Goal: Find specific page/section: Find specific page/section

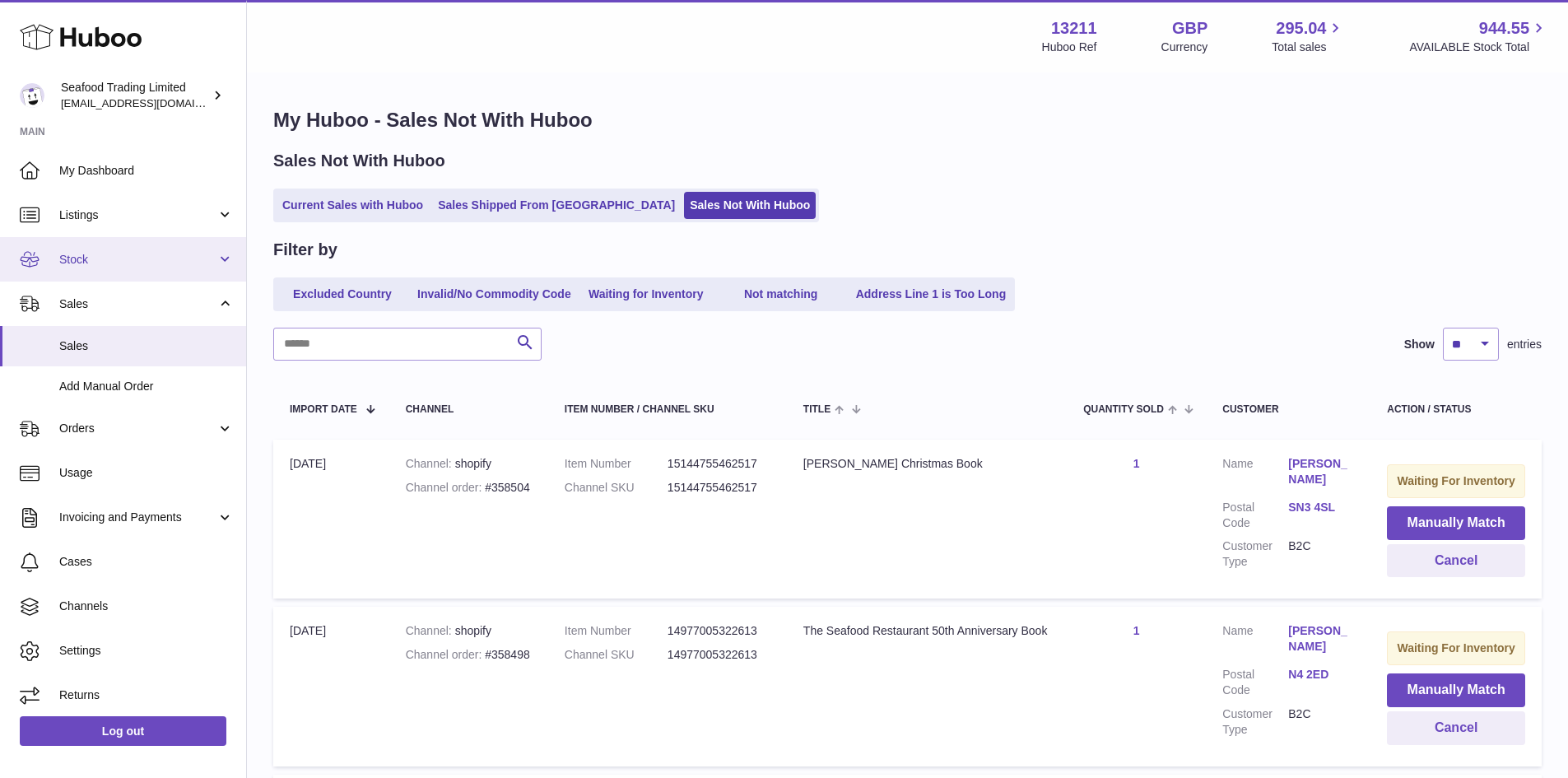
click at [77, 266] on span "Stock" at bounding box center [138, 259] width 157 height 16
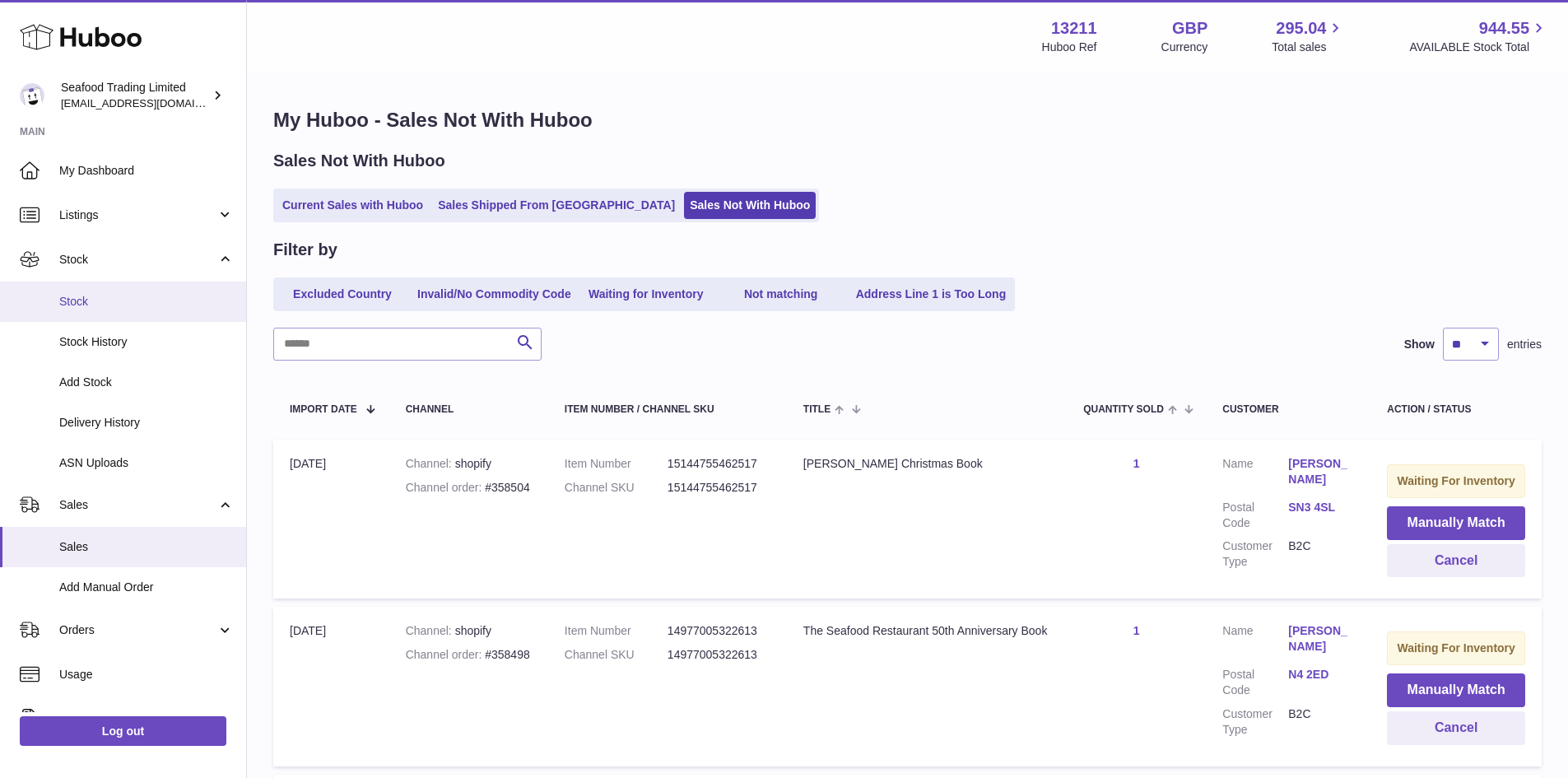
click at [77, 302] on span "Stock" at bounding box center [146, 301] width 174 height 16
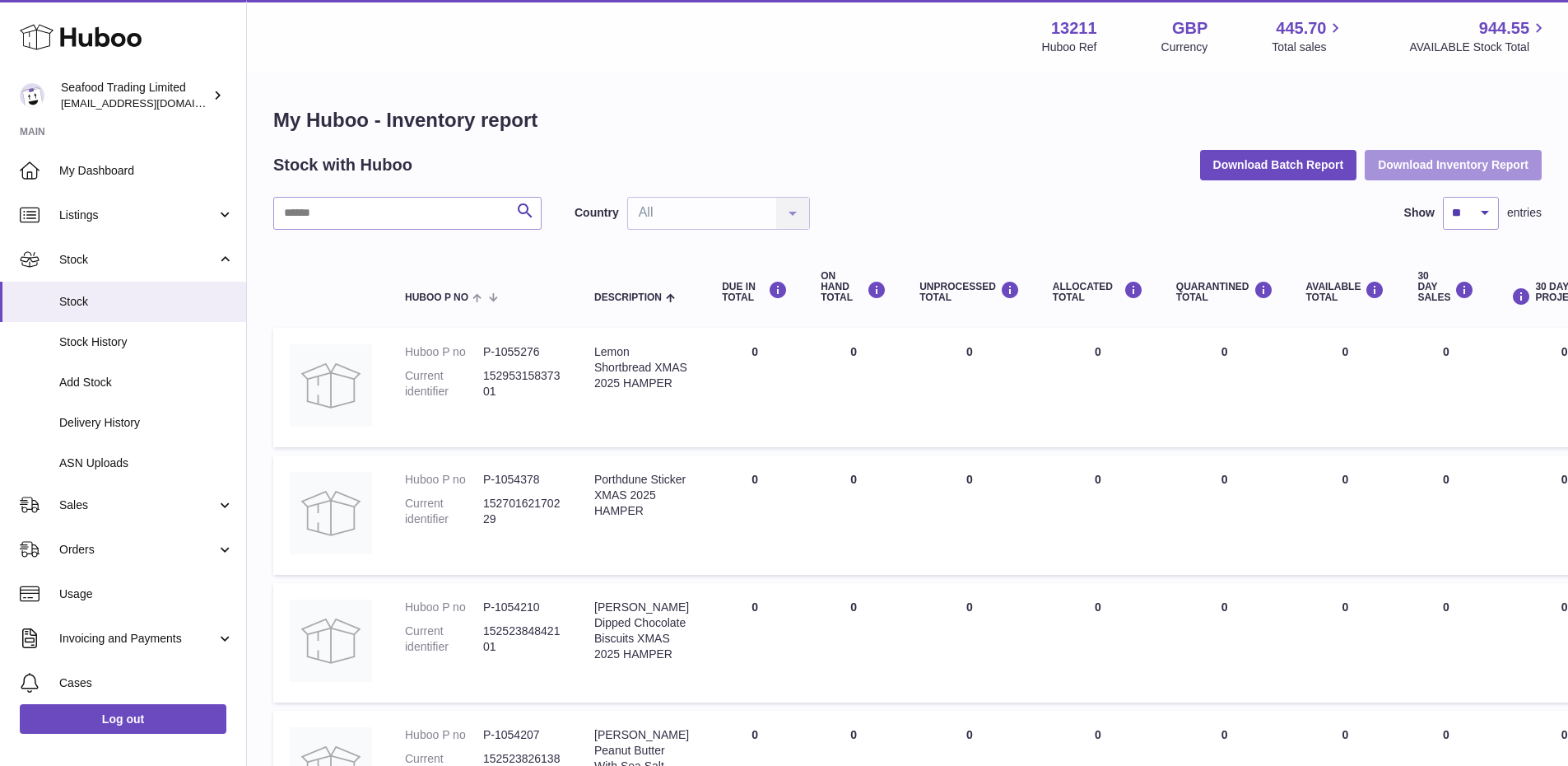
click at [1427, 163] on button "Download Inventory Report" at bounding box center [1453, 164] width 177 height 29
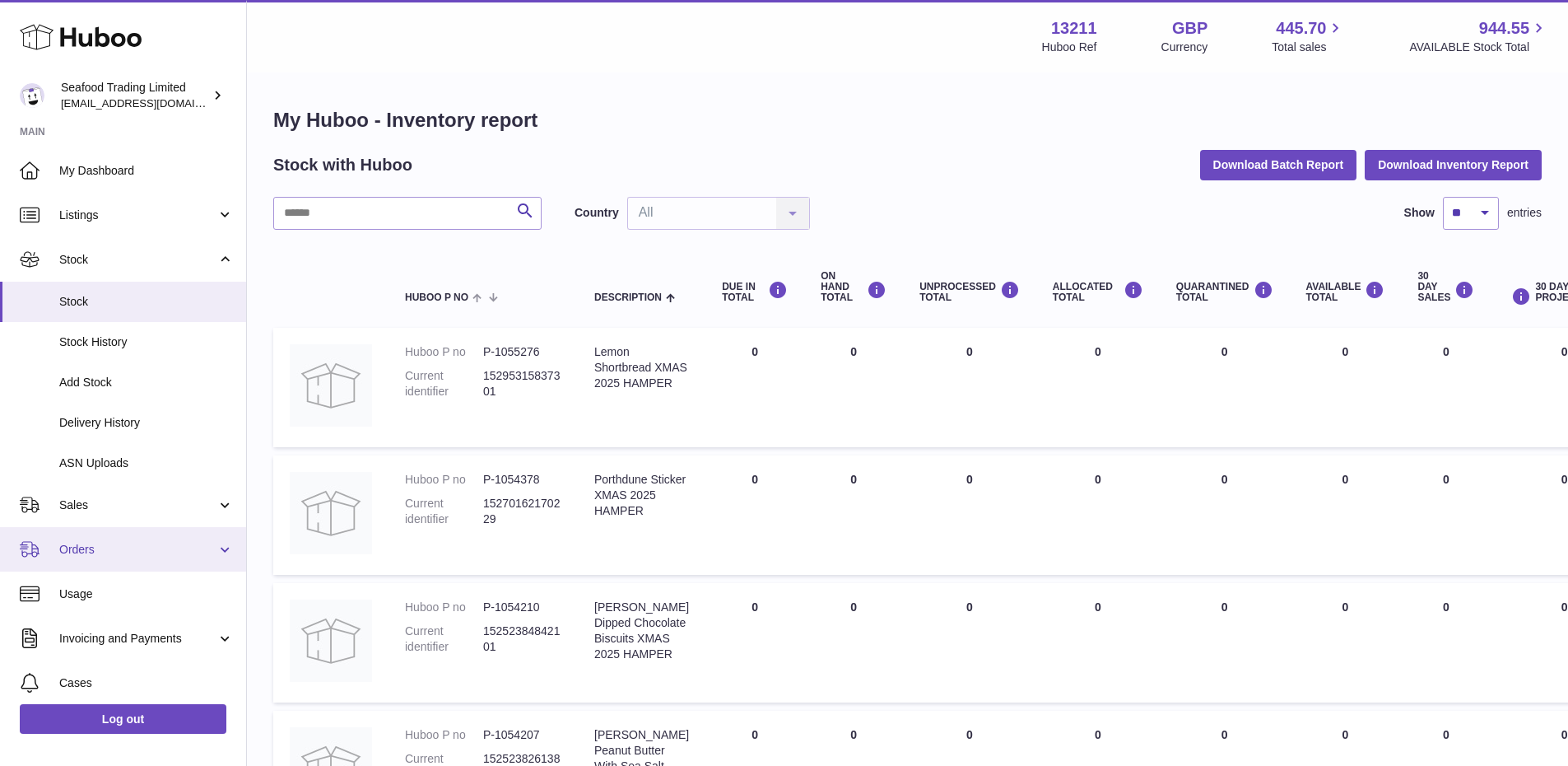
click at [106, 555] on span "Orders" at bounding box center [138, 549] width 157 height 16
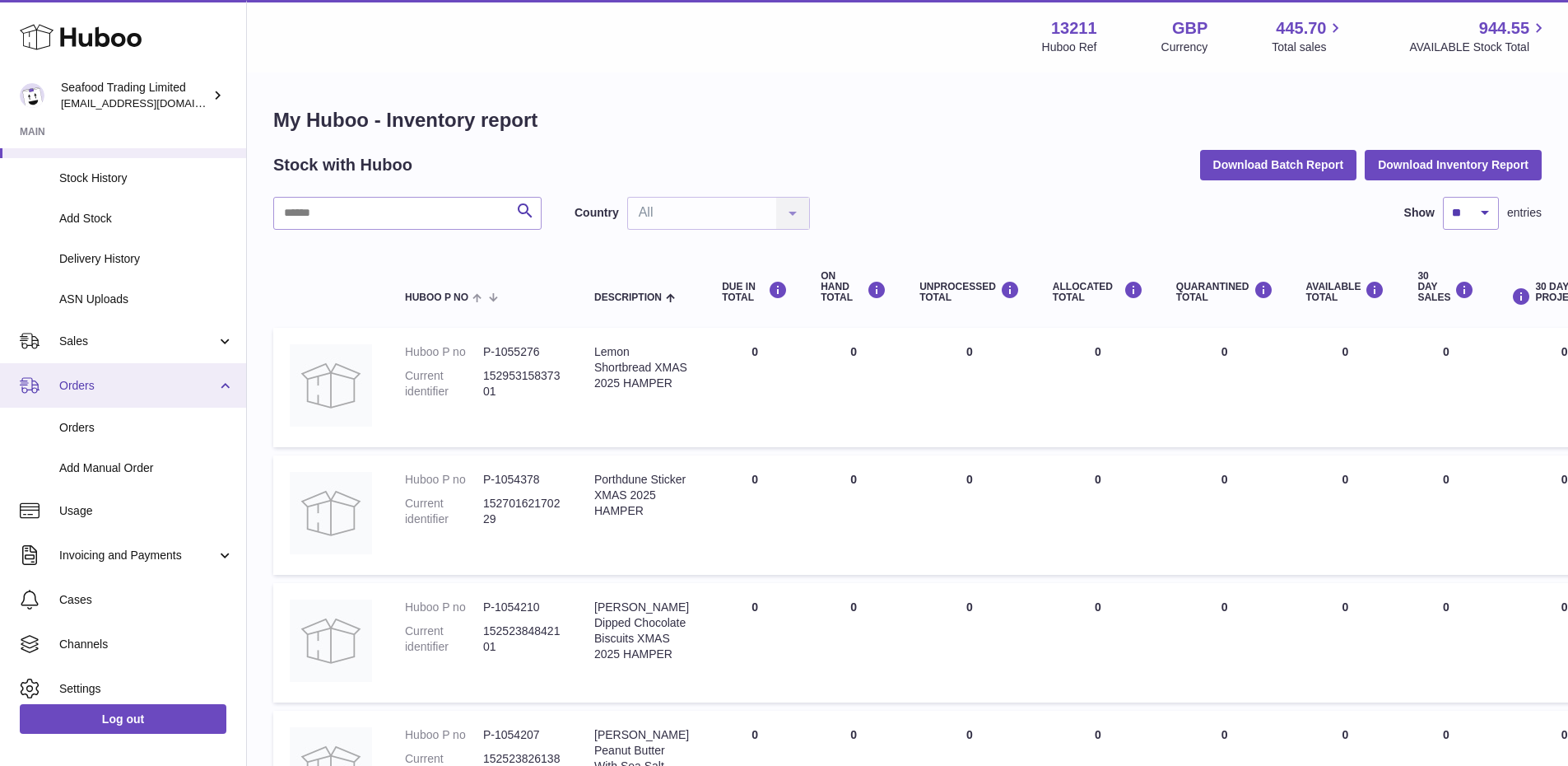
scroll to position [164, 0]
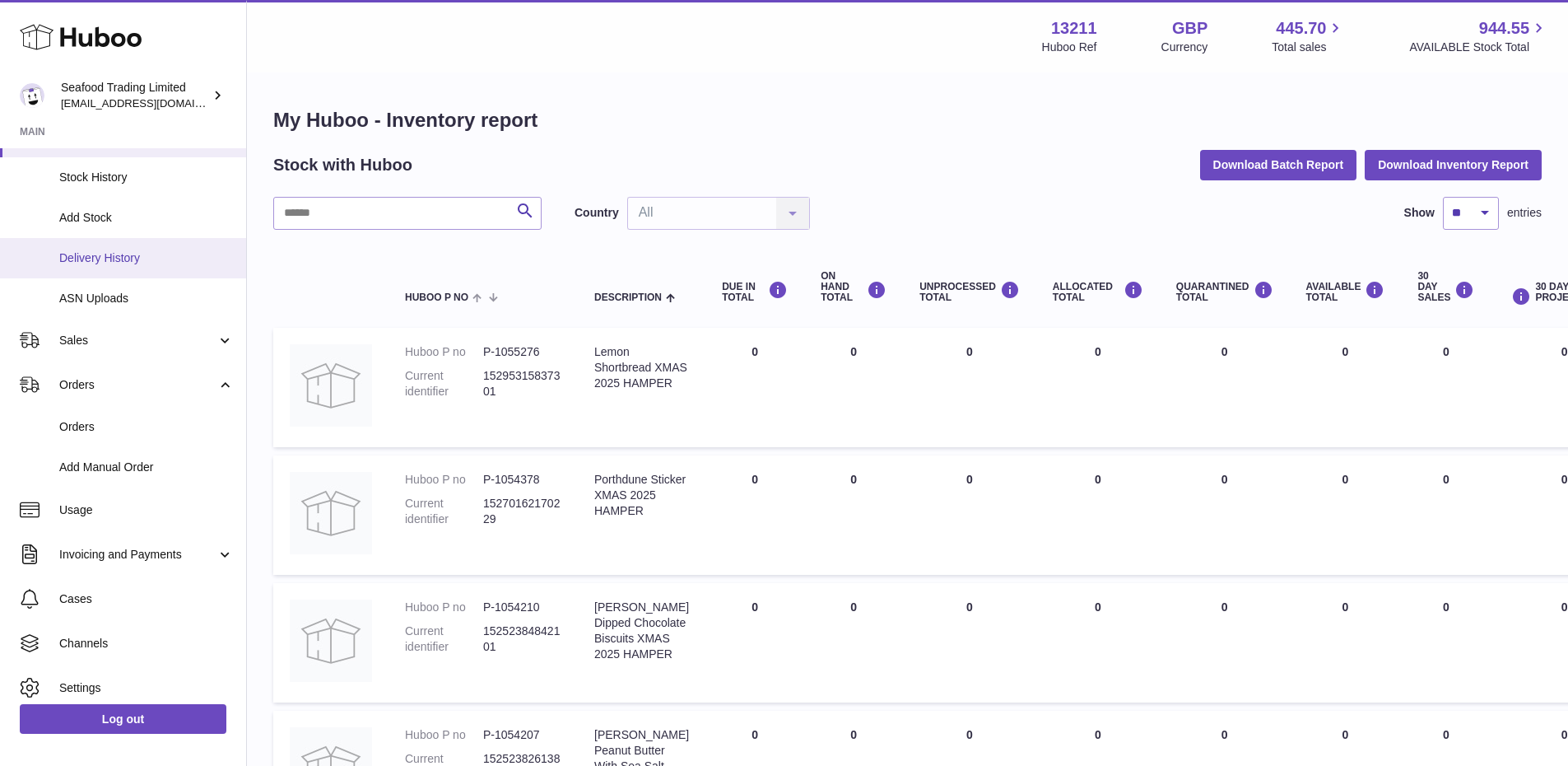
click at [103, 256] on span "Delivery History" at bounding box center [146, 257] width 174 height 16
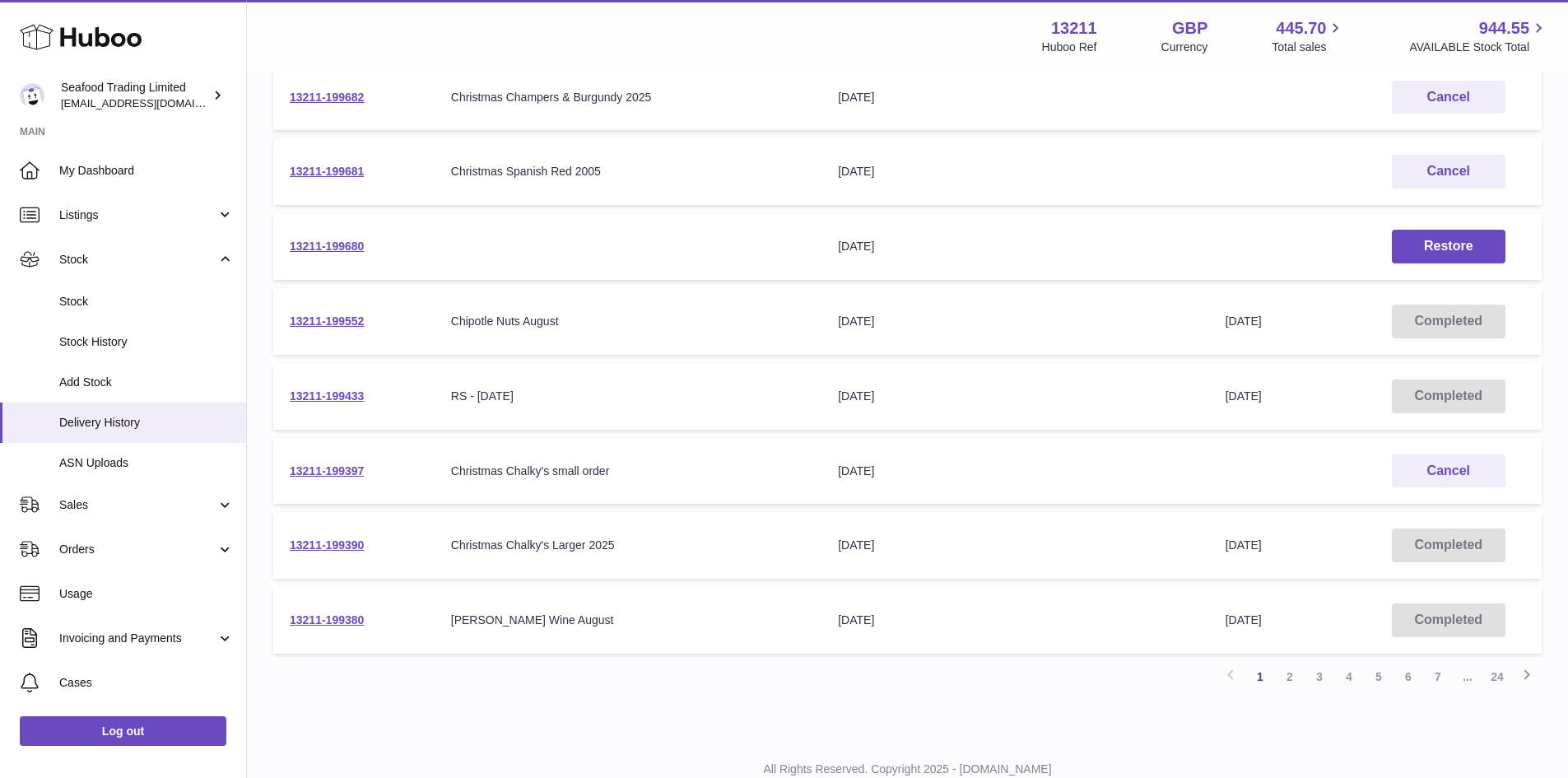
scroll to position [468, 0]
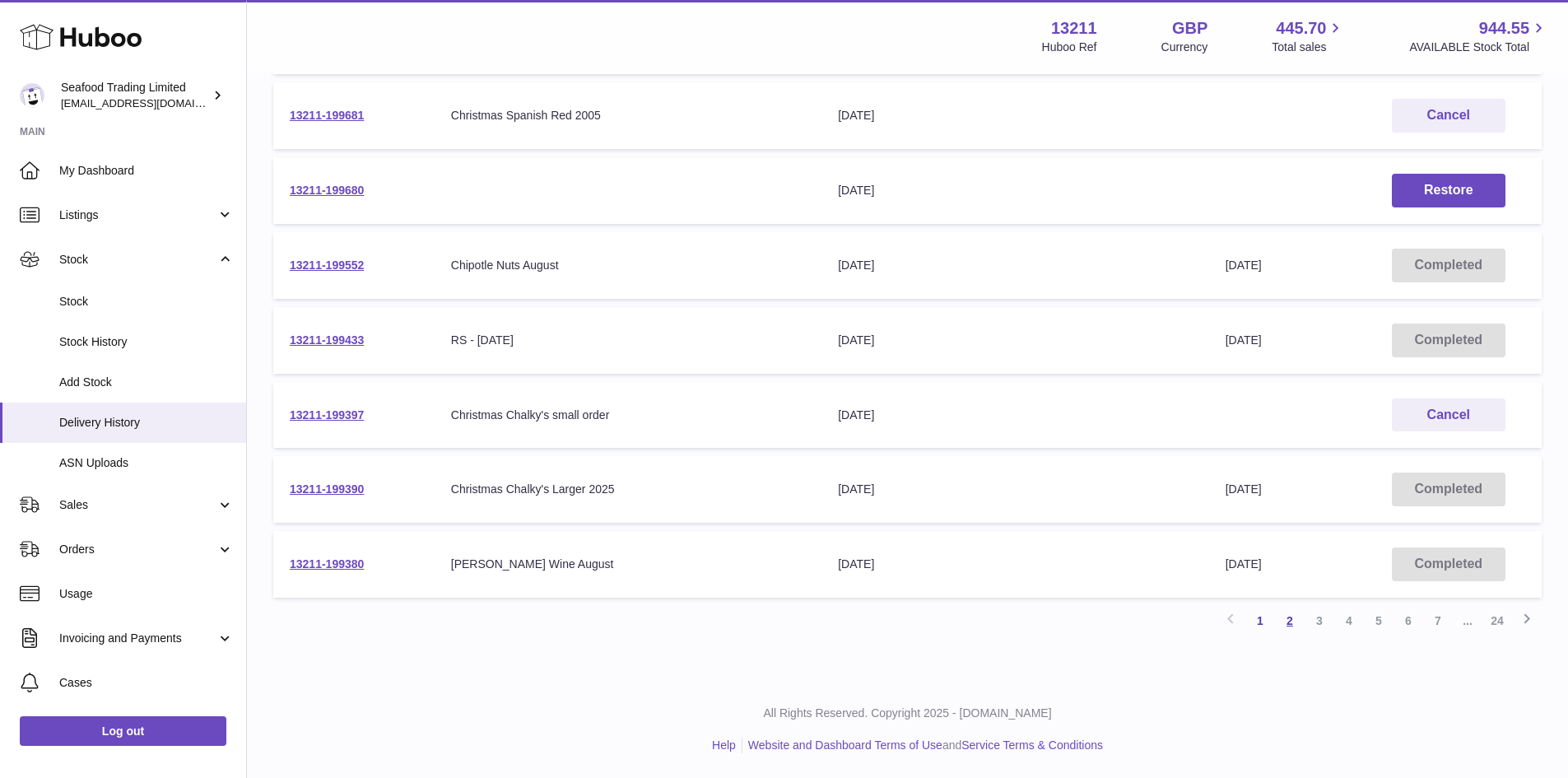
click at [1291, 618] on link "2" at bounding box center [1290, 621] width 29 height 29
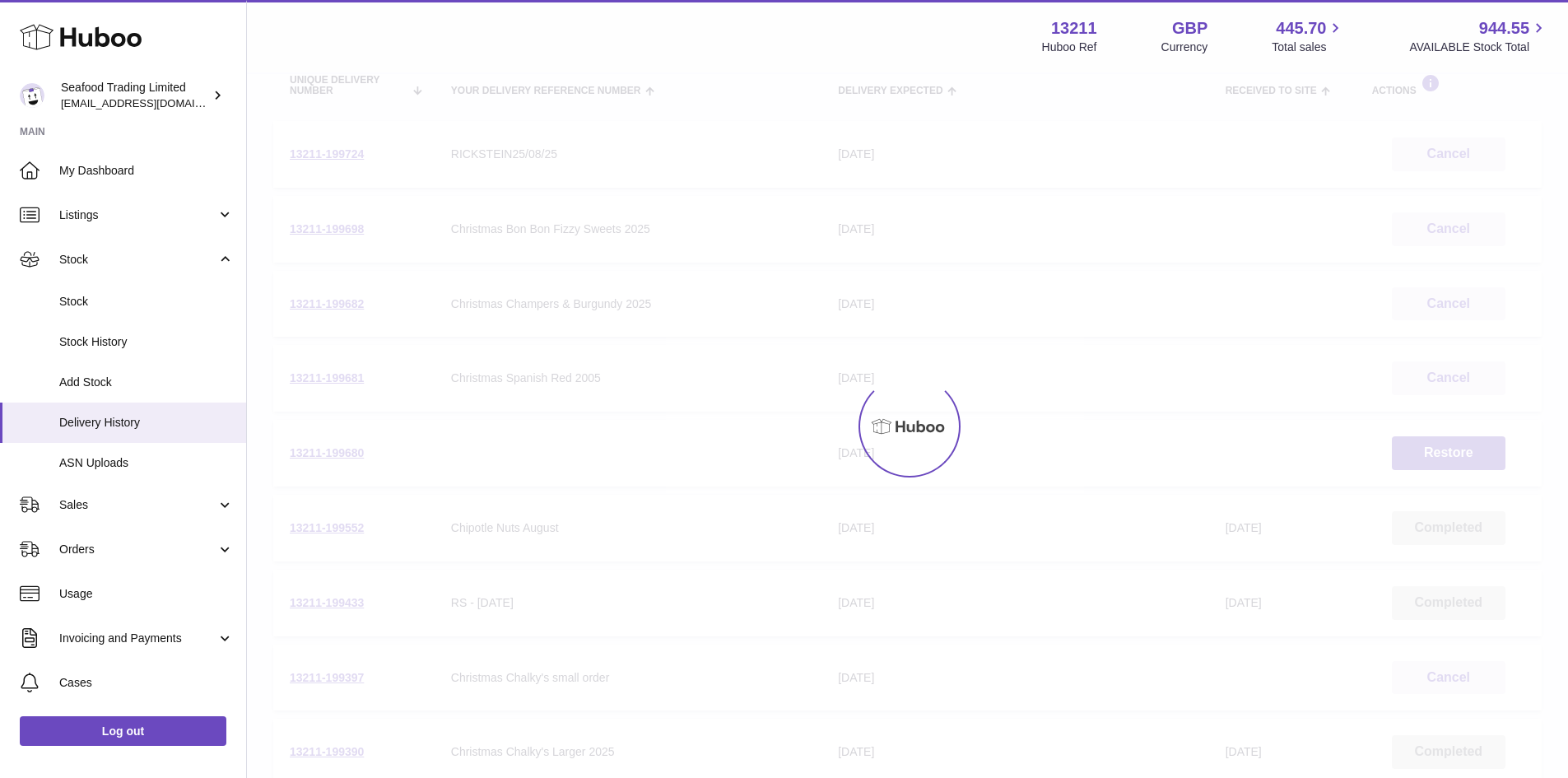
scroll to position [74, 0]
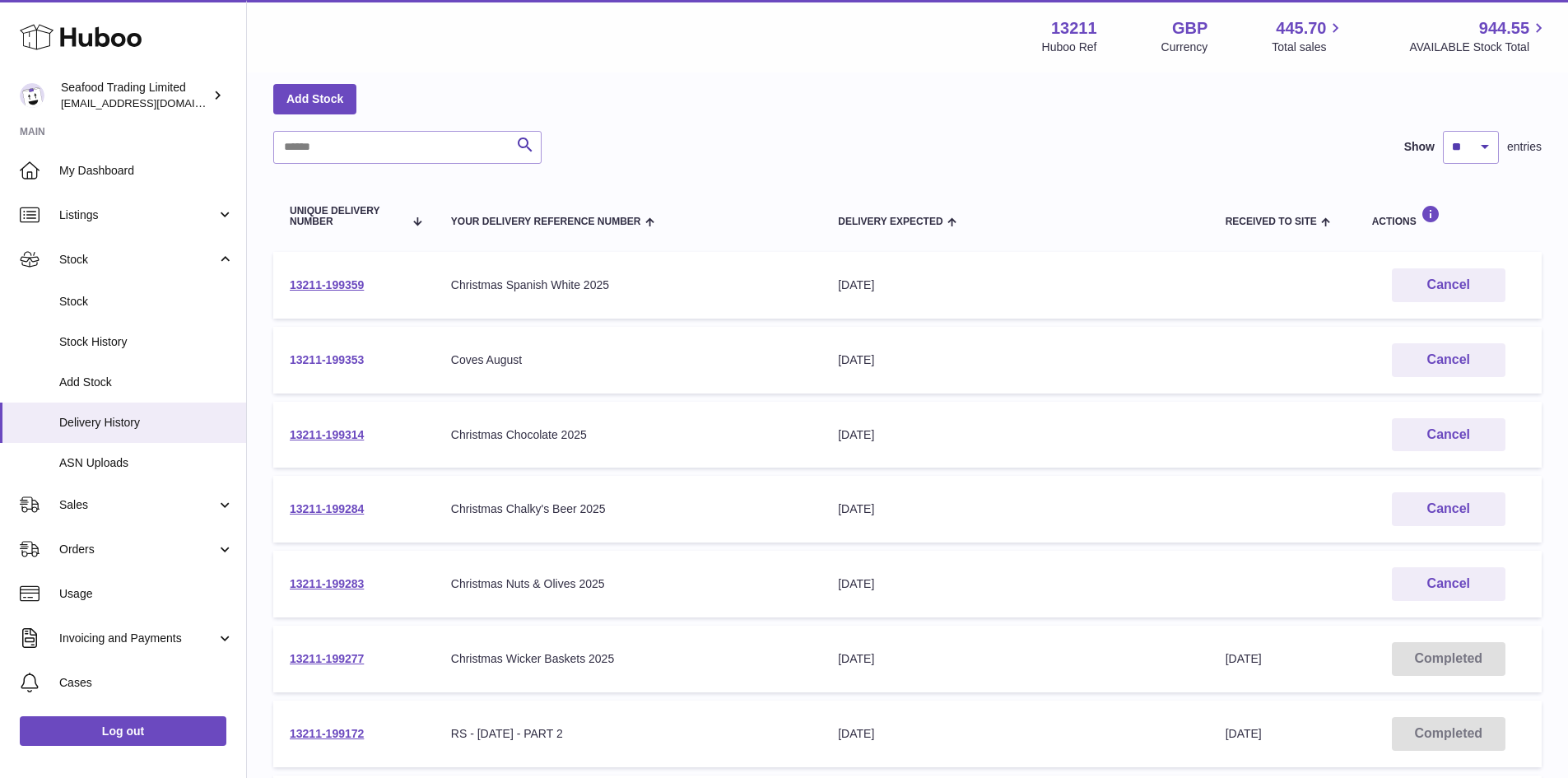
click at [307, 356] on link "13211-199353" at bounding box center [326, 360] width 74 height 13
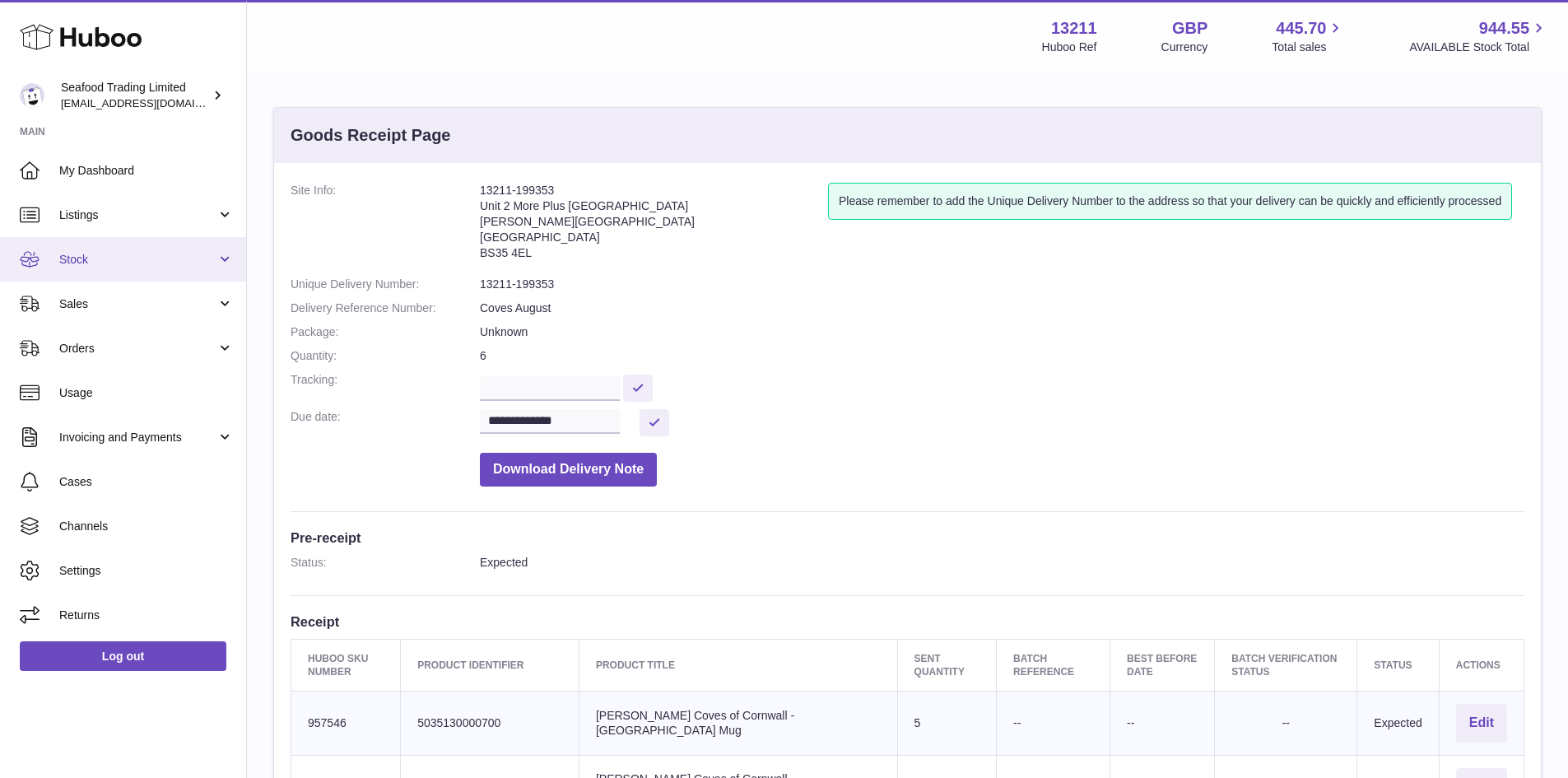
click at [88, 258] on span "Stock" at bounding box center [138, 259] width 157 height 16
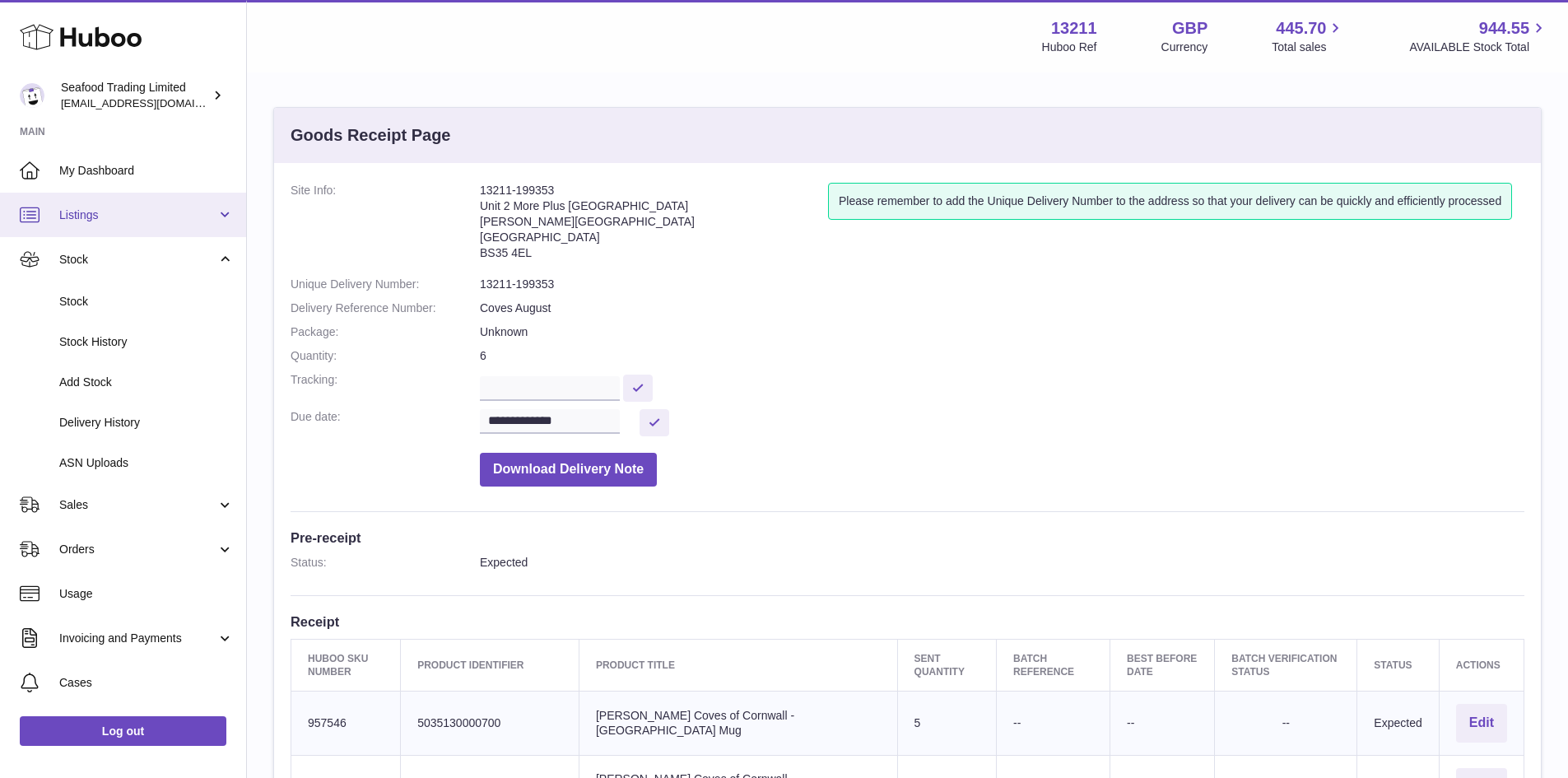
click at [85, 211] on span "Listings" at bounding box center [138, 215] width 157 height 16
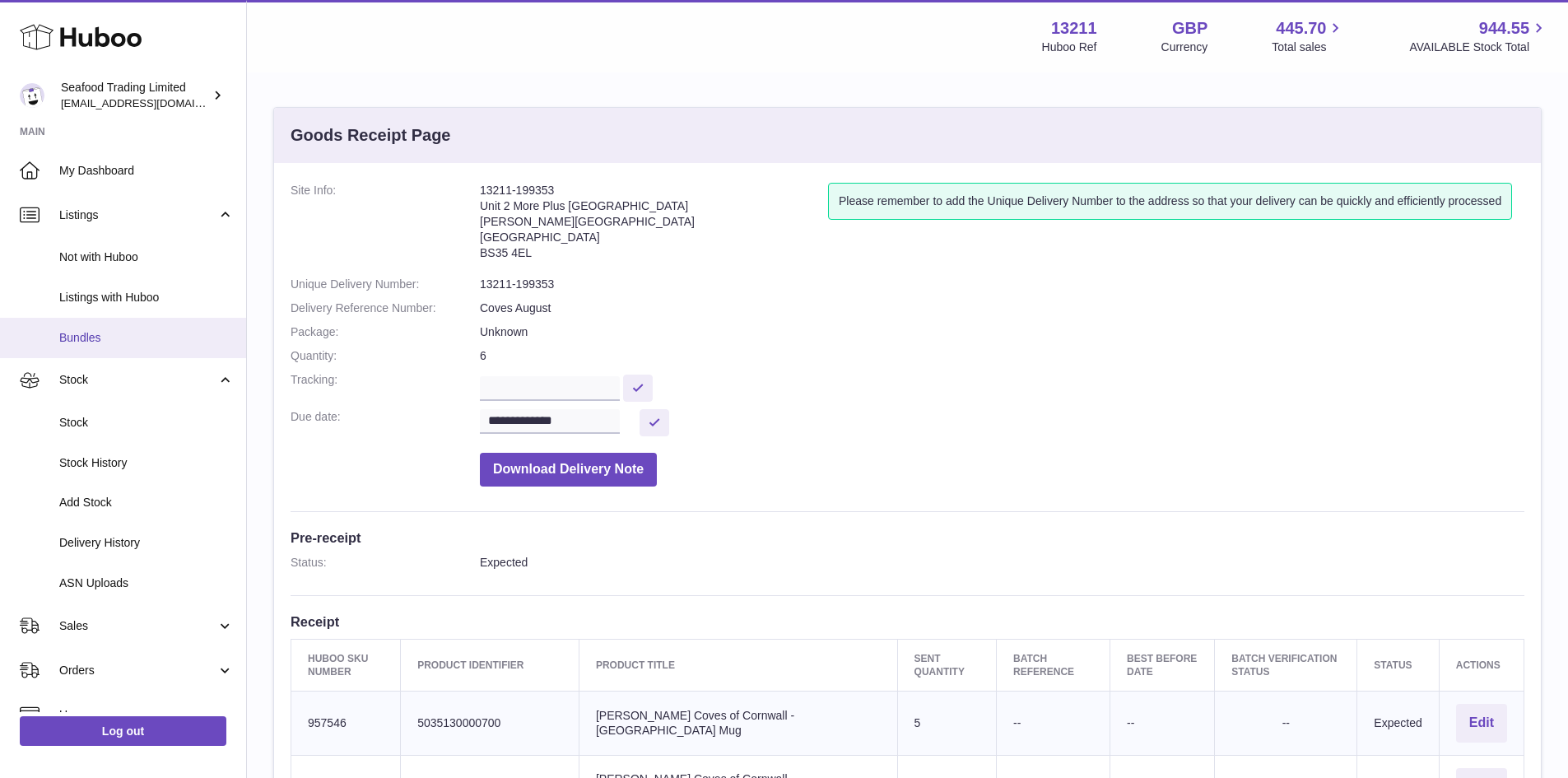
click at [90, 334] on span "Bundles" at bounding box center [146, 338] width 174 height 16
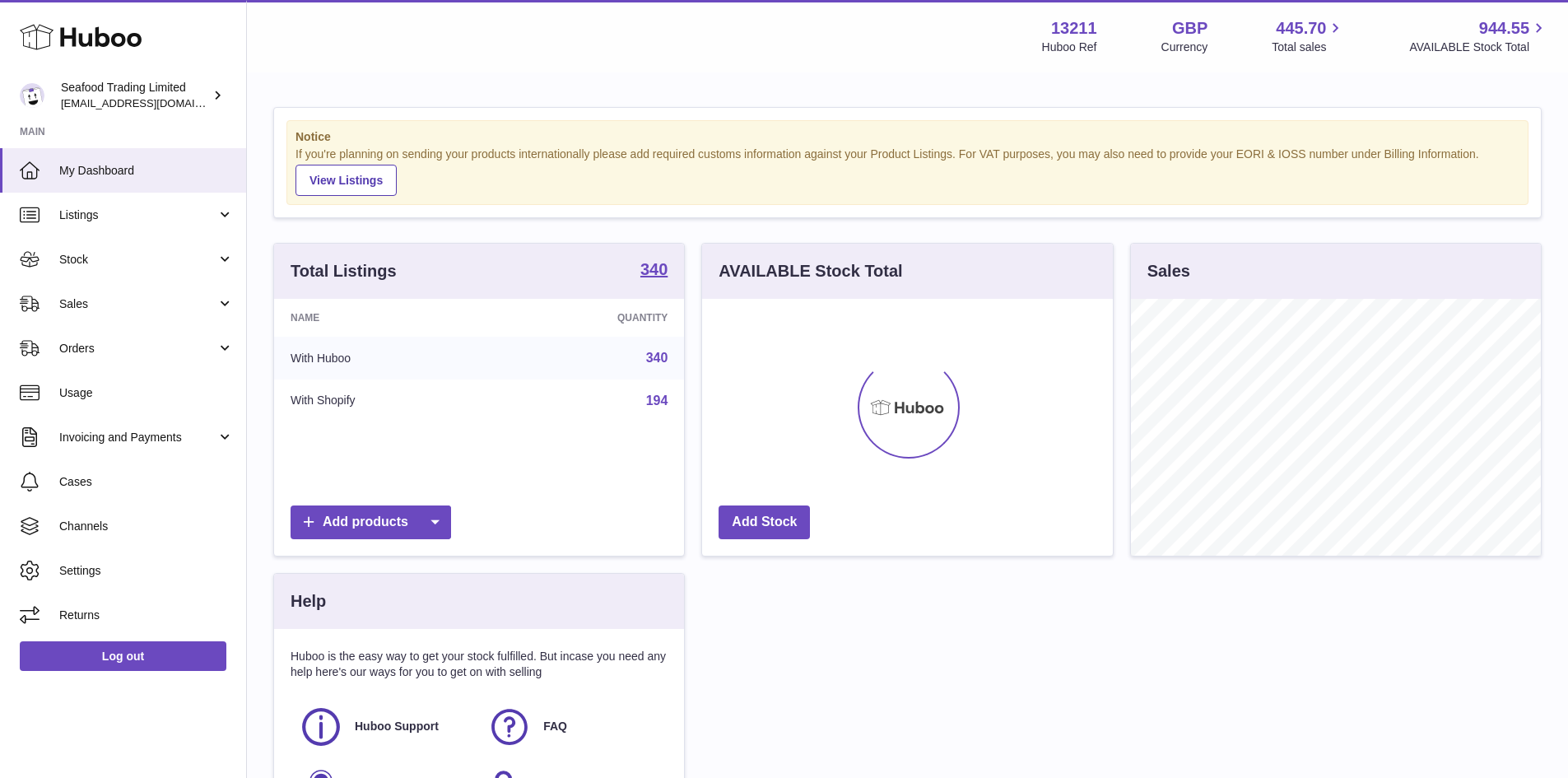
scroll to position [257, 411]
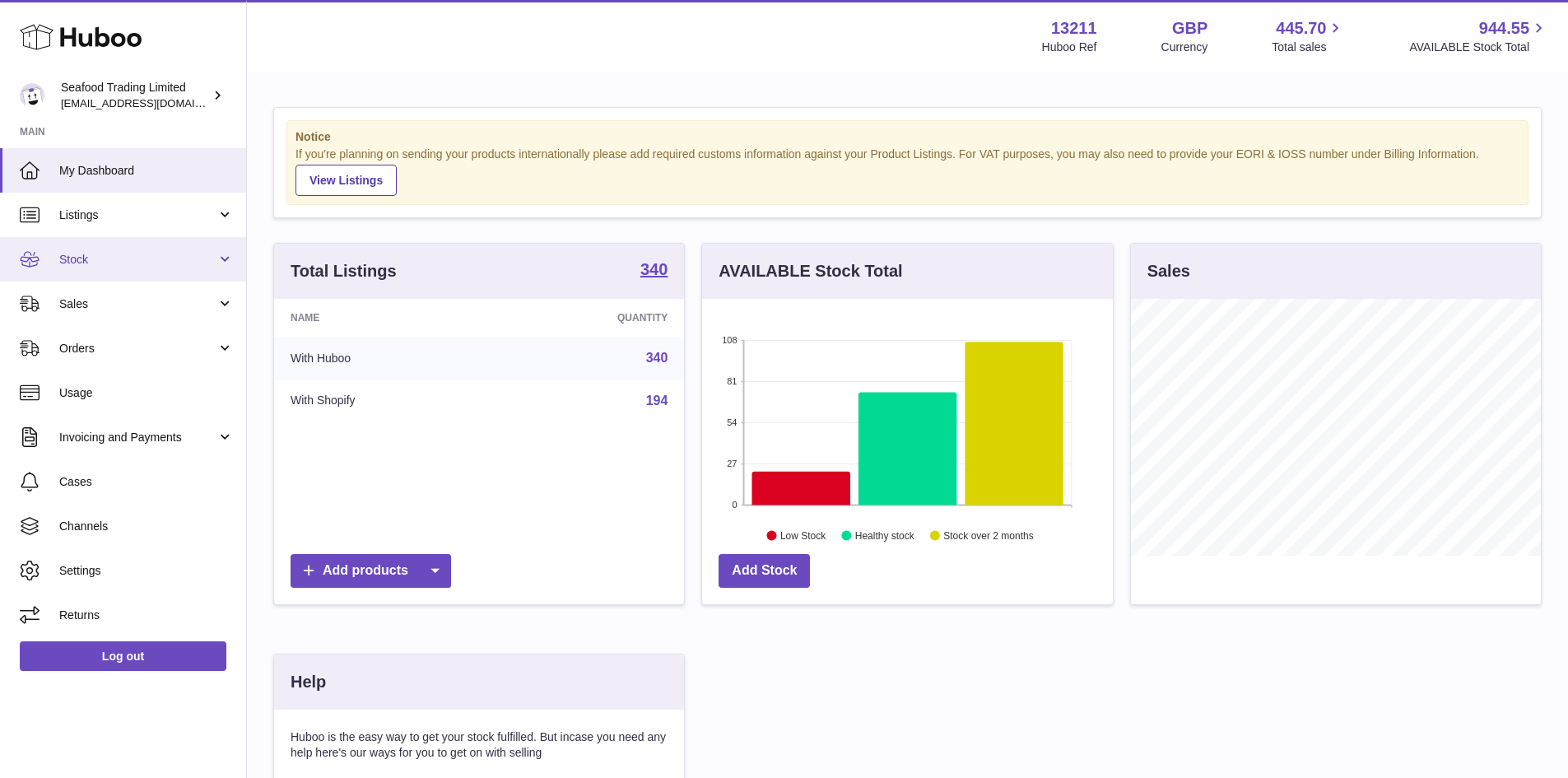
click at [78, 254] on span "Stock" at bounding box center [138, 259] width 157 height 16
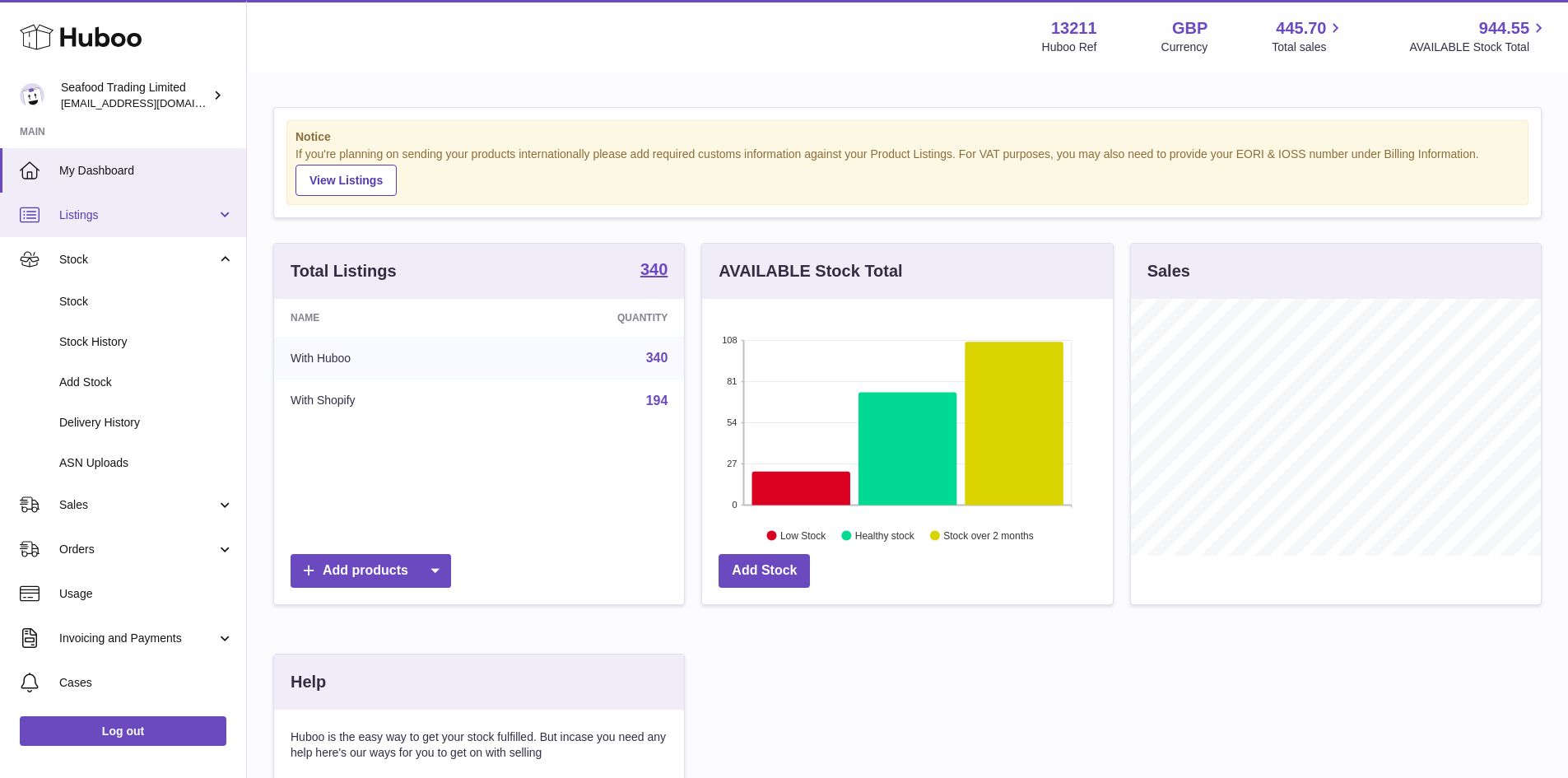
click at [73, 213] on span "Listings" at bounding box center [138, 215] width 157 height 16
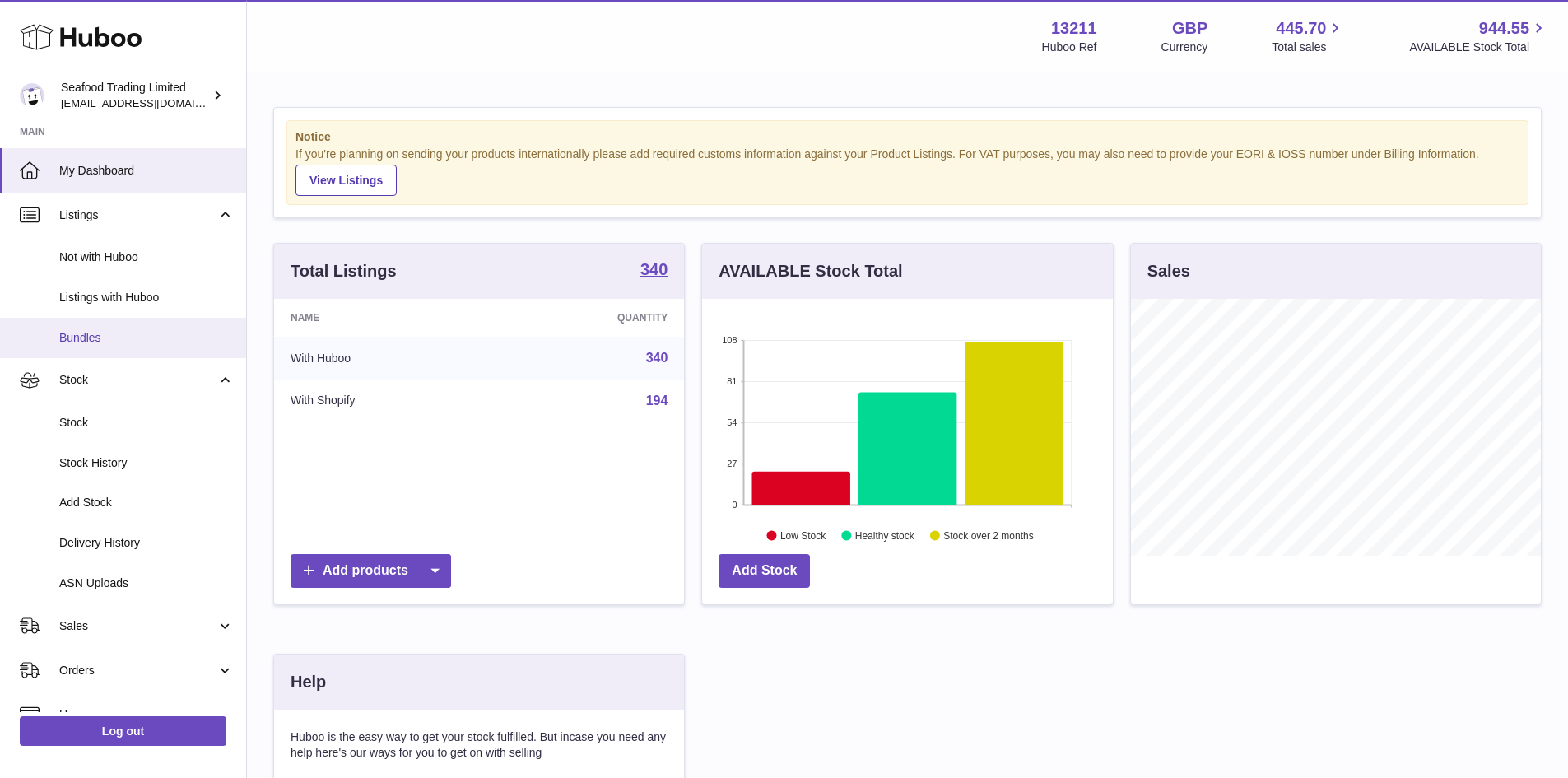
click at [94, 334] on span "Bundles" at bounding box center [146, 338] width 174 height 16
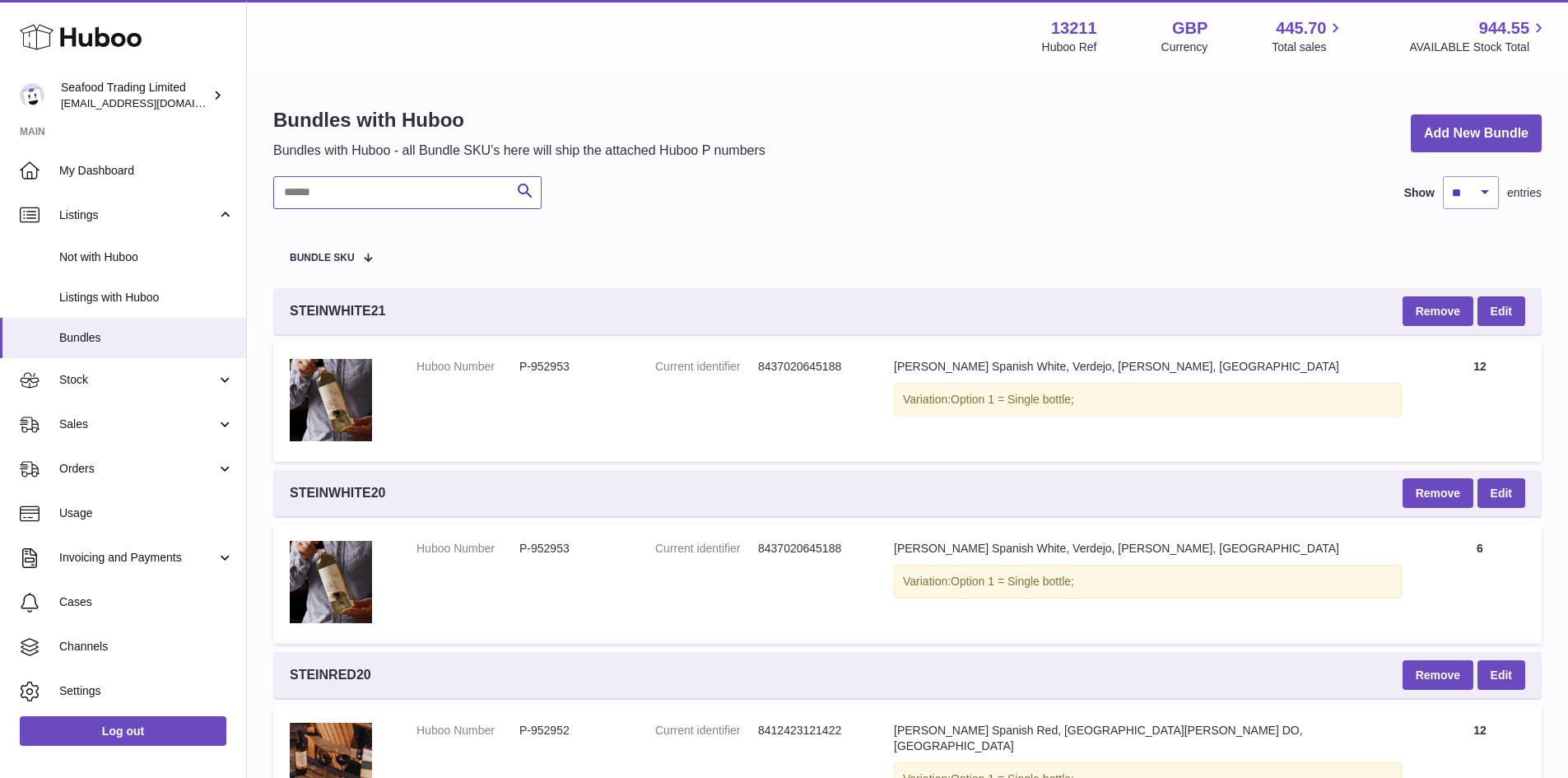
click at [361, 193] on input "text" at bounding box center [407, 193] width 268 height 33
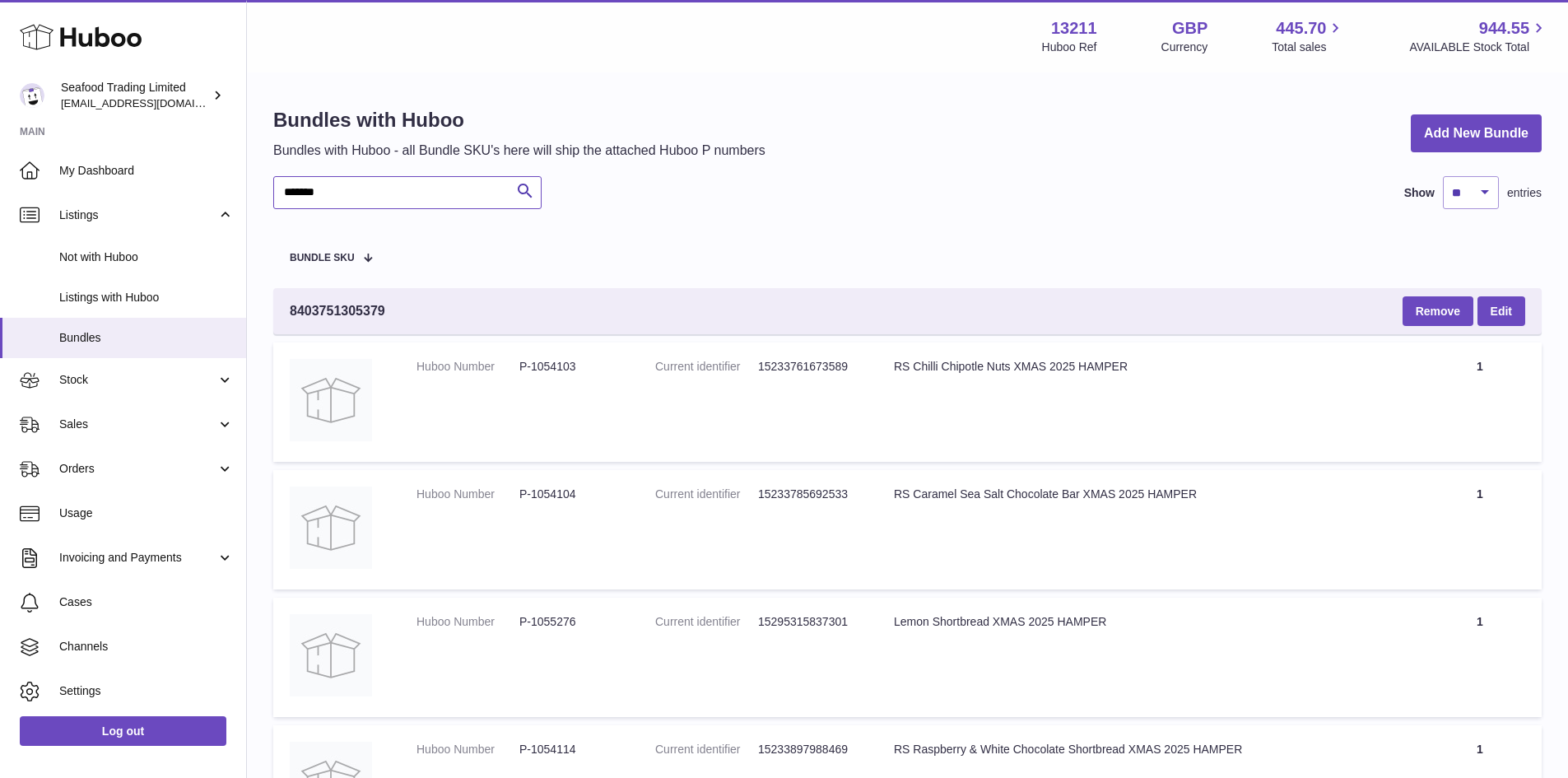
click at [370, 194] on input "*******" at bounding box center [407, 193] width 268 height 33
drag, startPoint x: 366, startPoint y: 194, endPoint x: 254, endPoint y: 180, distance: 112.9
paste input "******"
drag, startPoint x: 373, startPoint y: 192, endPoint x: 281, endPoint y: 197, distance: 92.1
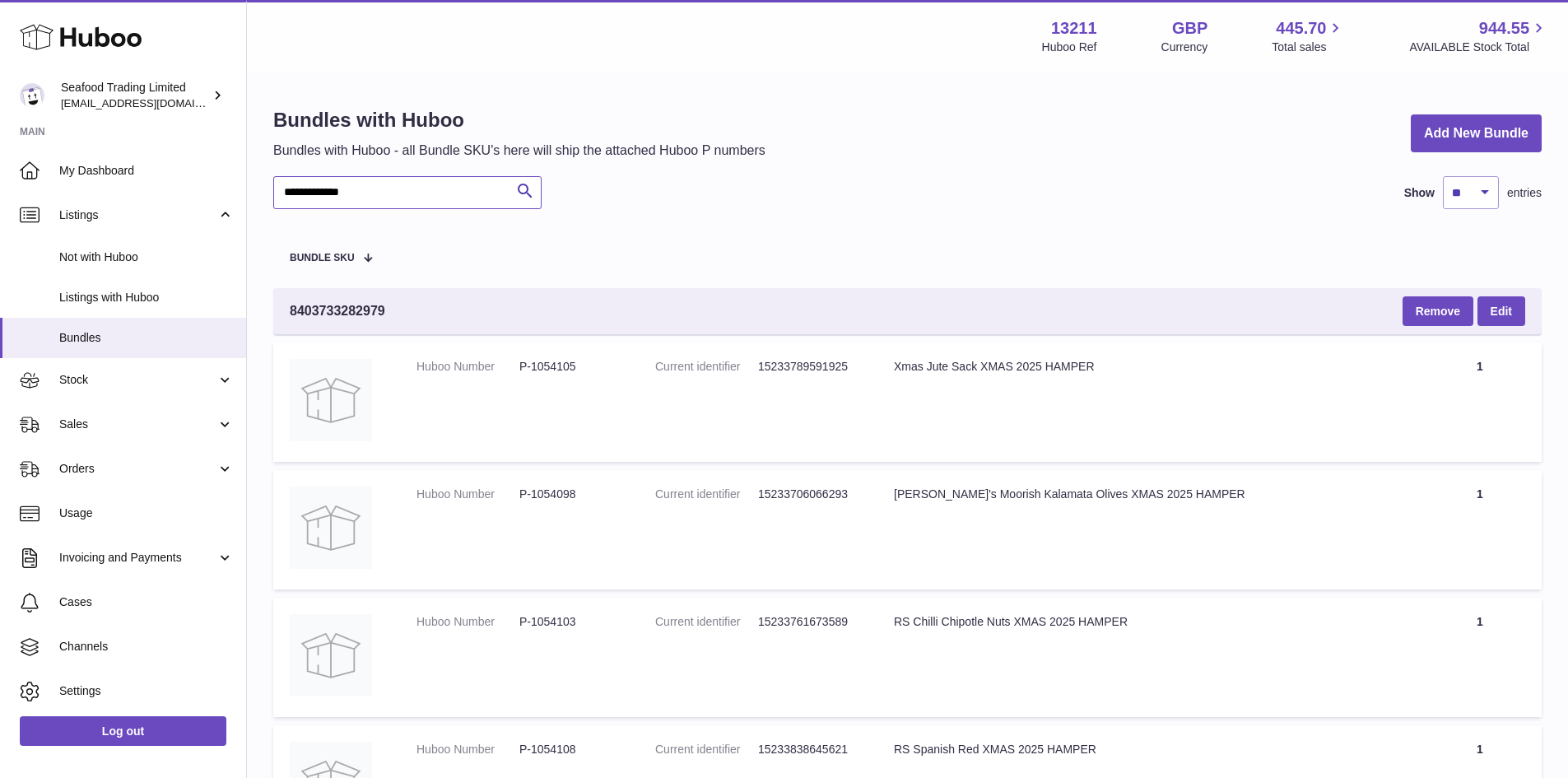
click at [281, 197] on input "**********" at bounding box center [407, 193] width 268 height 33
paste input "*"
type input "**********"
